Goal: Navigation & Orientation: Go to known website

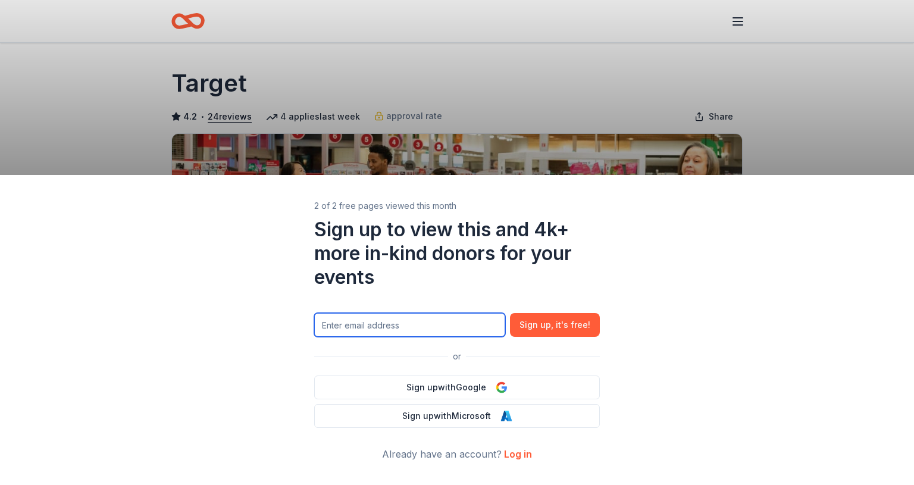
click at [419, 327] on input "text" at bounding box center [409, 325] width 191 height 24
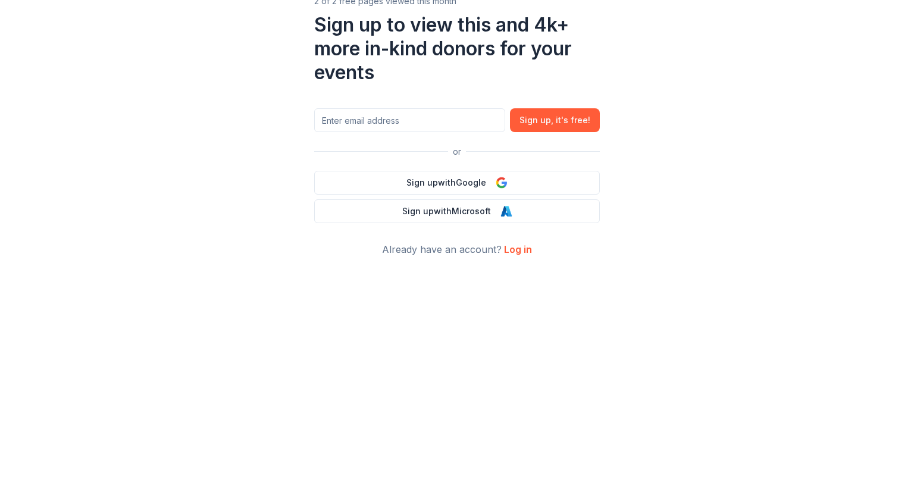
click at [520, 452] on link "Log in" at bounding box center [518, 454] width 28 height 12
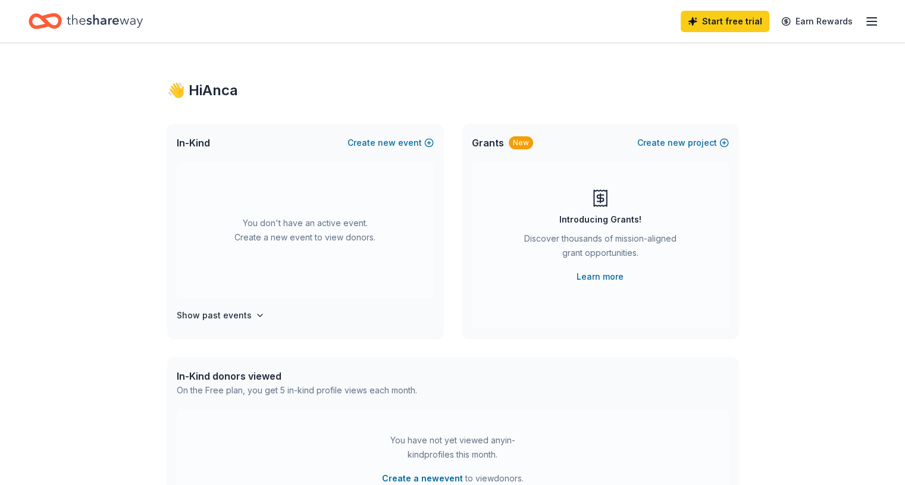
click at [889, 24] on div at bounding box center [452, 27] width 905 height 54
click at [49, 16] on icon "Home" at bounding box center [39, 21] width 18 height 12
click at [126, 23] on icon "Home" at bounding box center [105, 21] width 76 height 24
click at [131, 21] on icon "Home" at bounding box center [105, 21] width 76 height 24
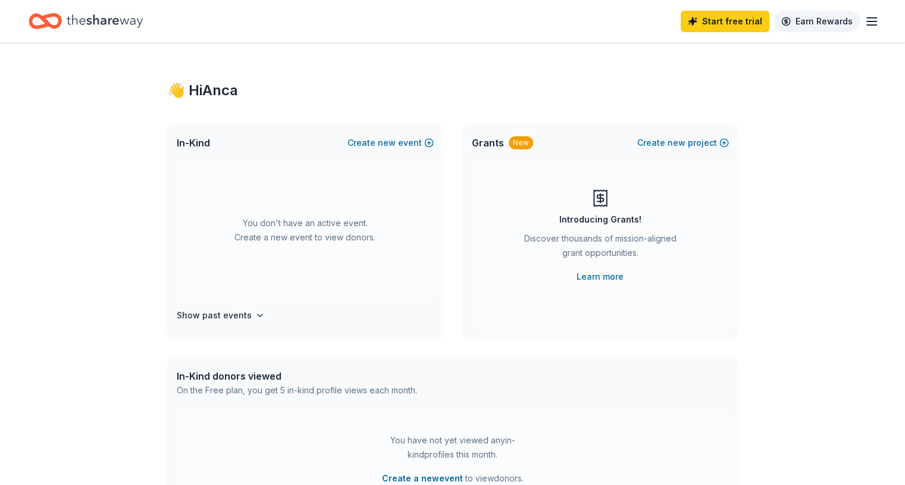
click at [799, 21] on link "Earn Rewards" at bounding box center [817, 21] width 86 height 21
click at [867, 21] on line "button" at bounding box center [872, 21] width 10 height 0
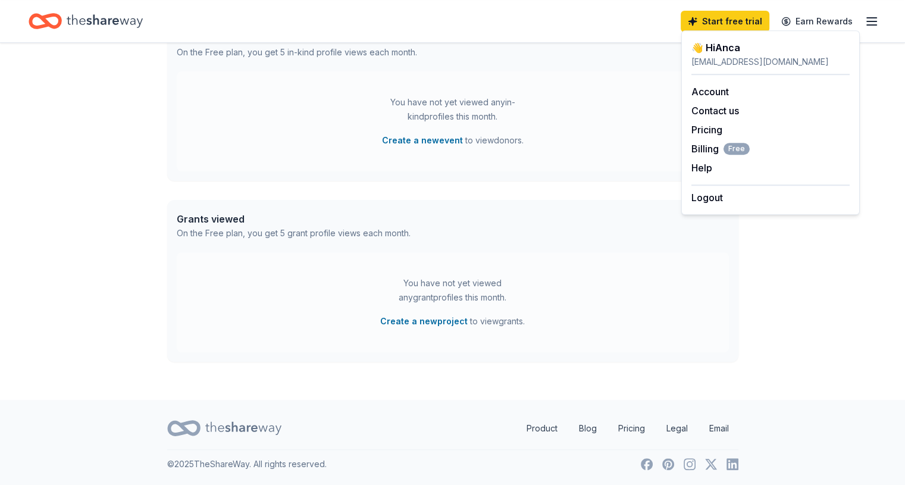
scroll to position [338, 0]
click at [255, 408] on div "Product Blog Pricing Legal Email" at bounding box center [452, 428] width 571 height 42
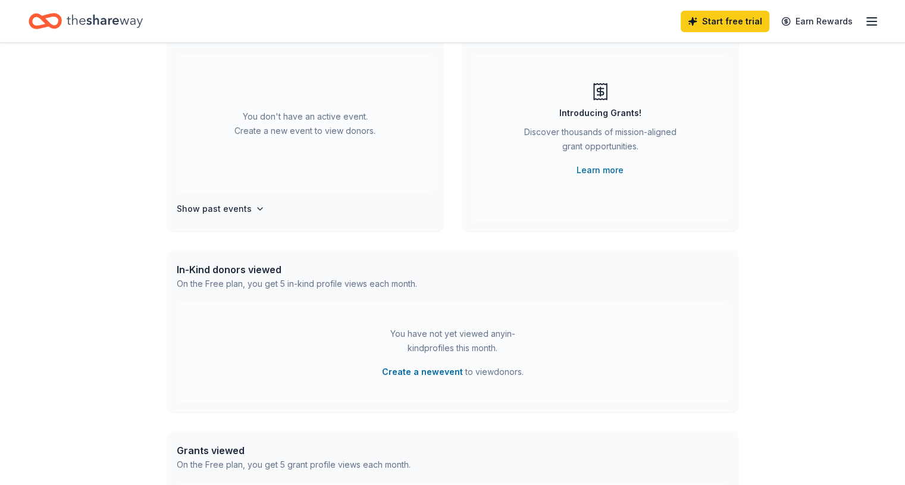
scroll to position [0, 0]
